Goal: Check status: Check status

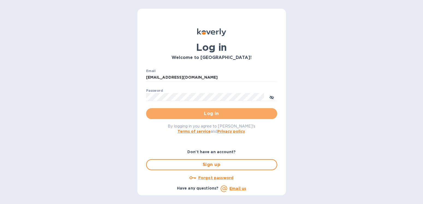
click at [214, 116] on span "Log in" at bounding box center [211, 113] width 122 height 7
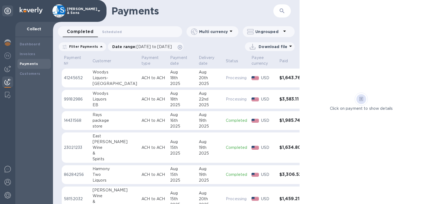
click at [31, 64] on b "Payments" at bounding box center [29, 64] width 18 height 4
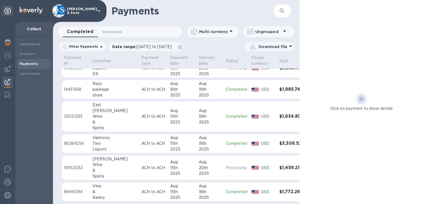
click at [199, 147] on div "2025" at bounding box center [210, 149] width 23 height 6
